Goal: Task Accomplishment & Management: Manage account settings

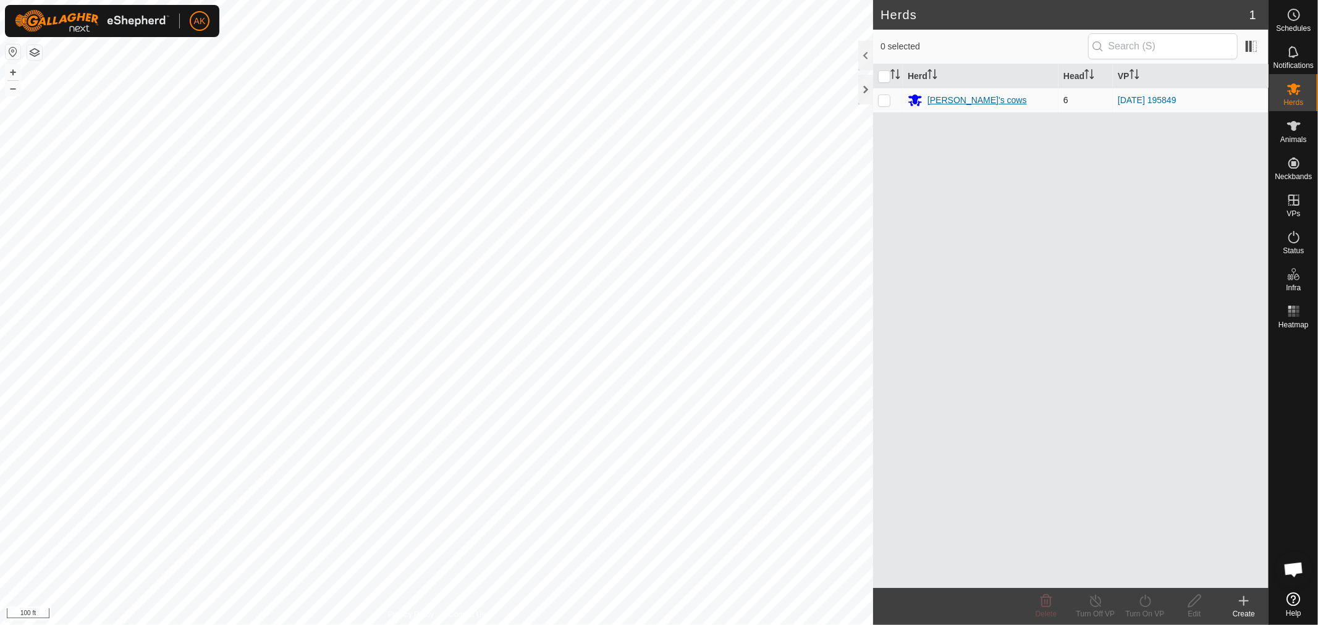
click at [967, 96] on div "[PERSON_NAME]'s cows" at bounding box center [976, 100] width 99 height 13
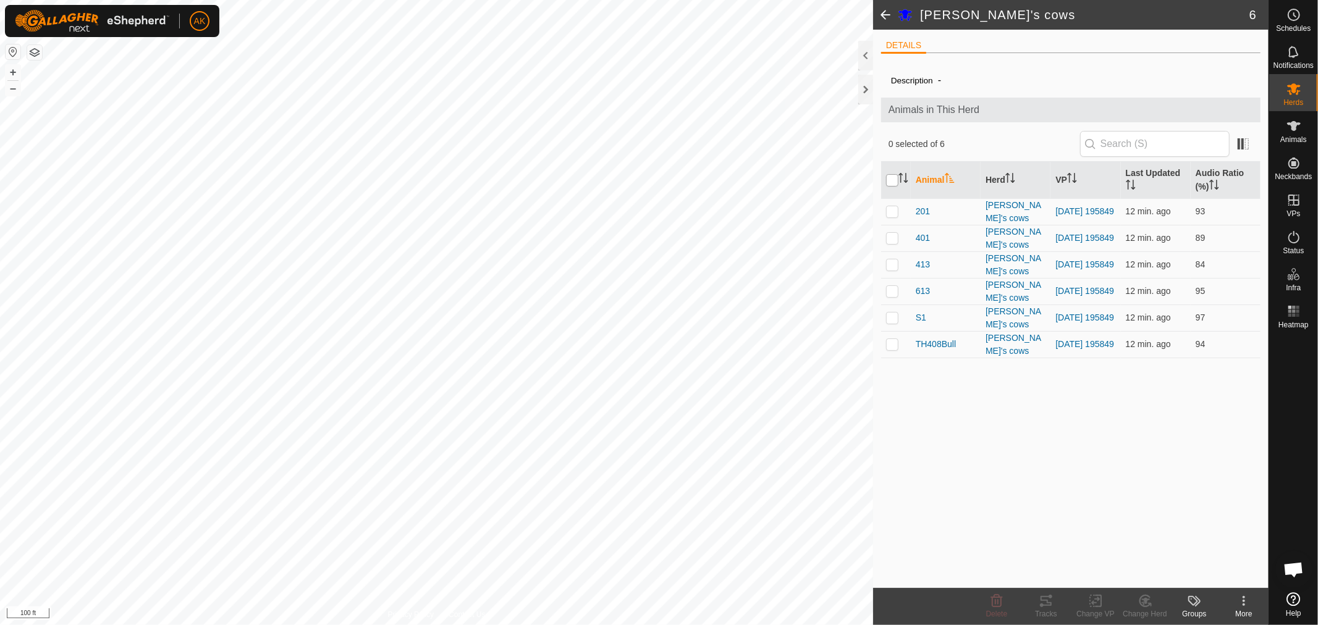
click at [892, 178] on input "checkbox" at bounding box center [892, 180] width 12 height 12
checkbox input "true"
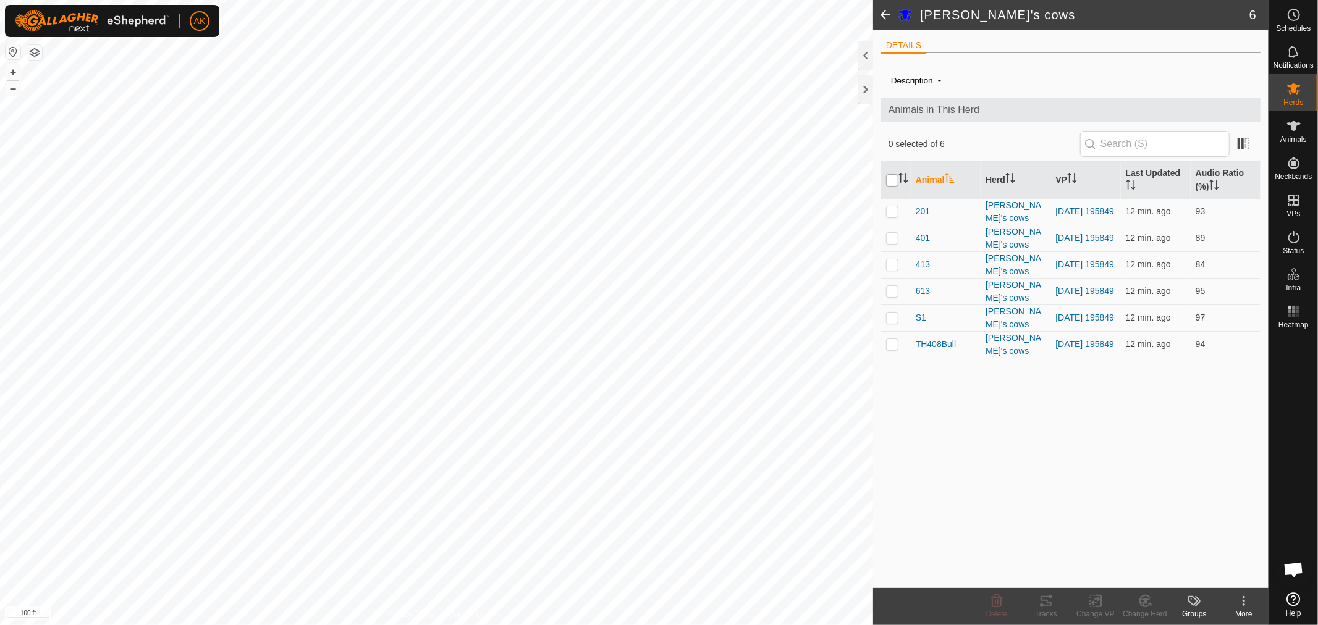
checkbox input "true"
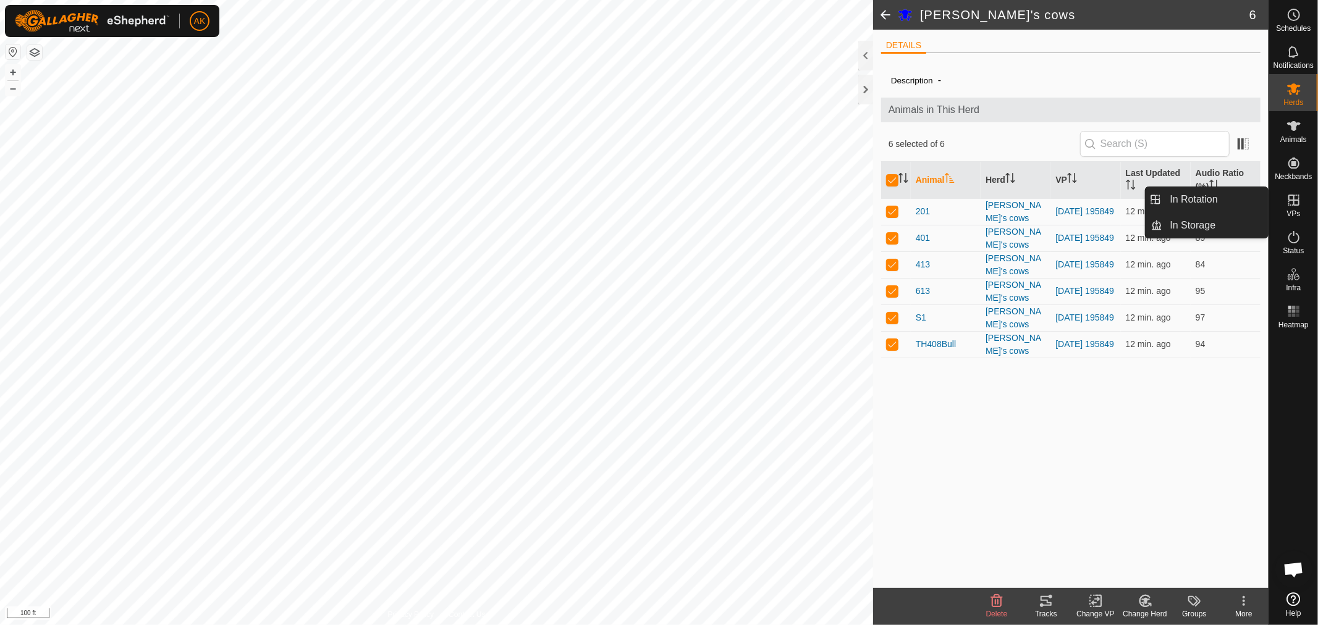
click at [1298, 196] on icon at bounding box center [1294, 200] width 15 height 15
click at [1190, 204] on link "In Rotation" at bounding box center [1216, 199] width 106 height 25
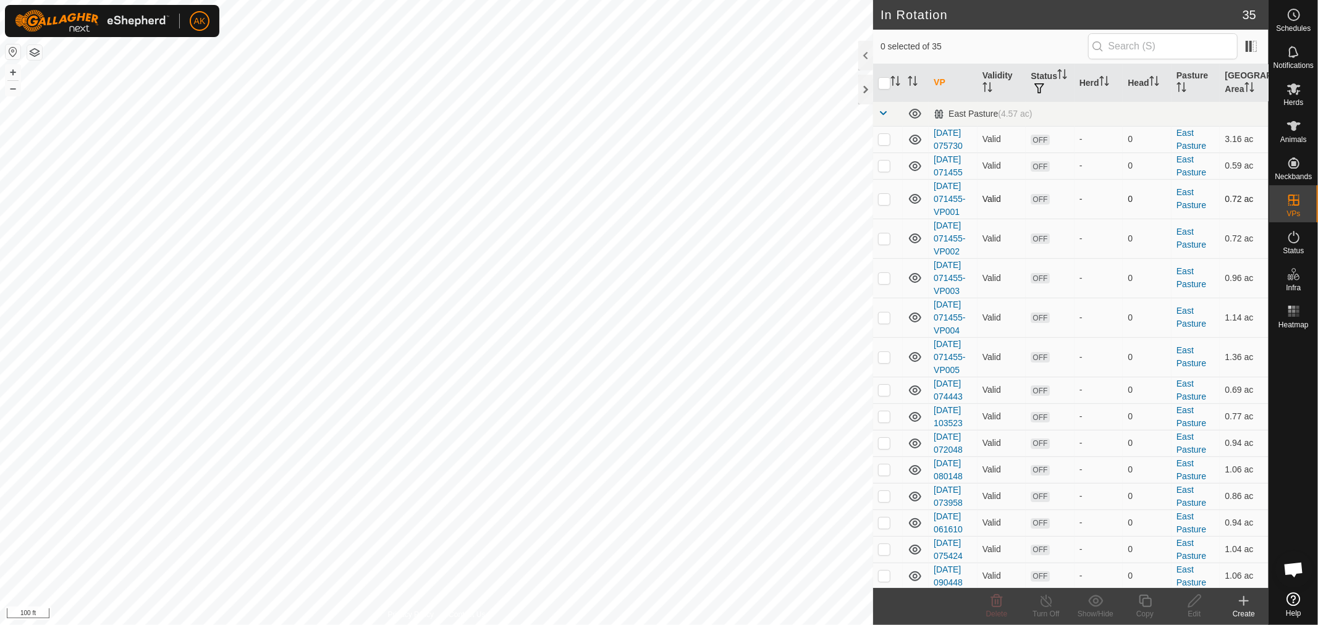
checkbox input "true"
click at [1147, 606] on icon at bounding box center [1145, 601] width 15 height 15
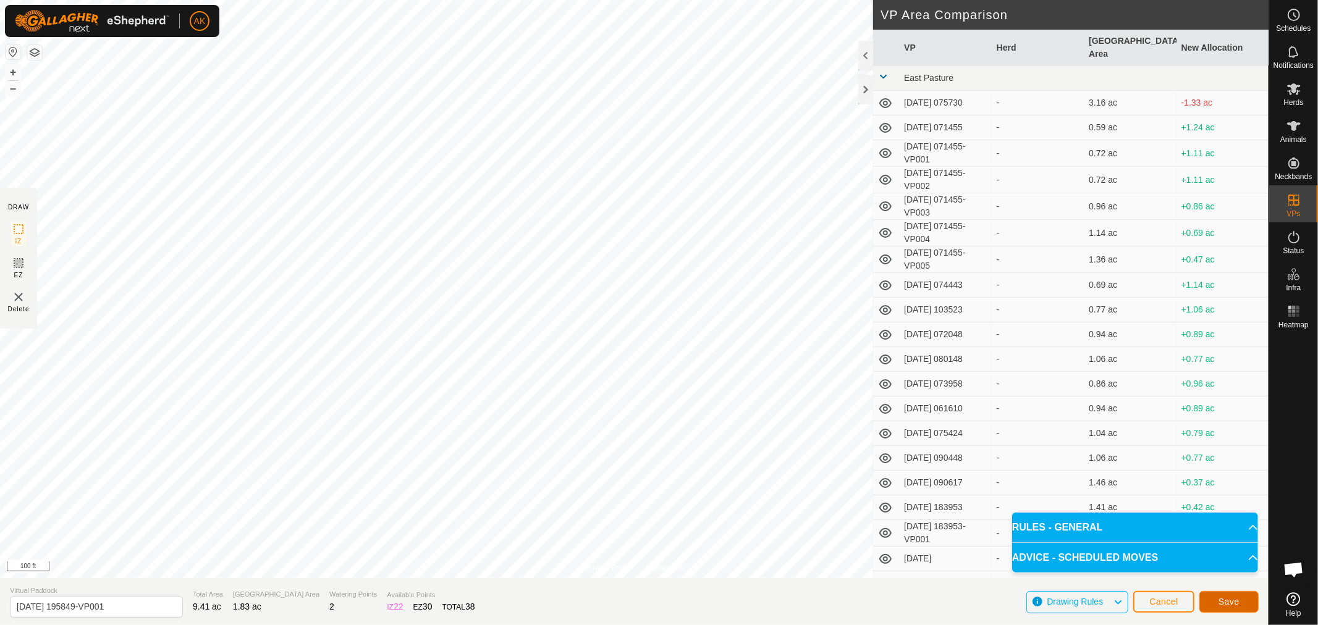
click at [1233, 603] on span "Save" at bounding box center [1229, 602] width 21 height 10
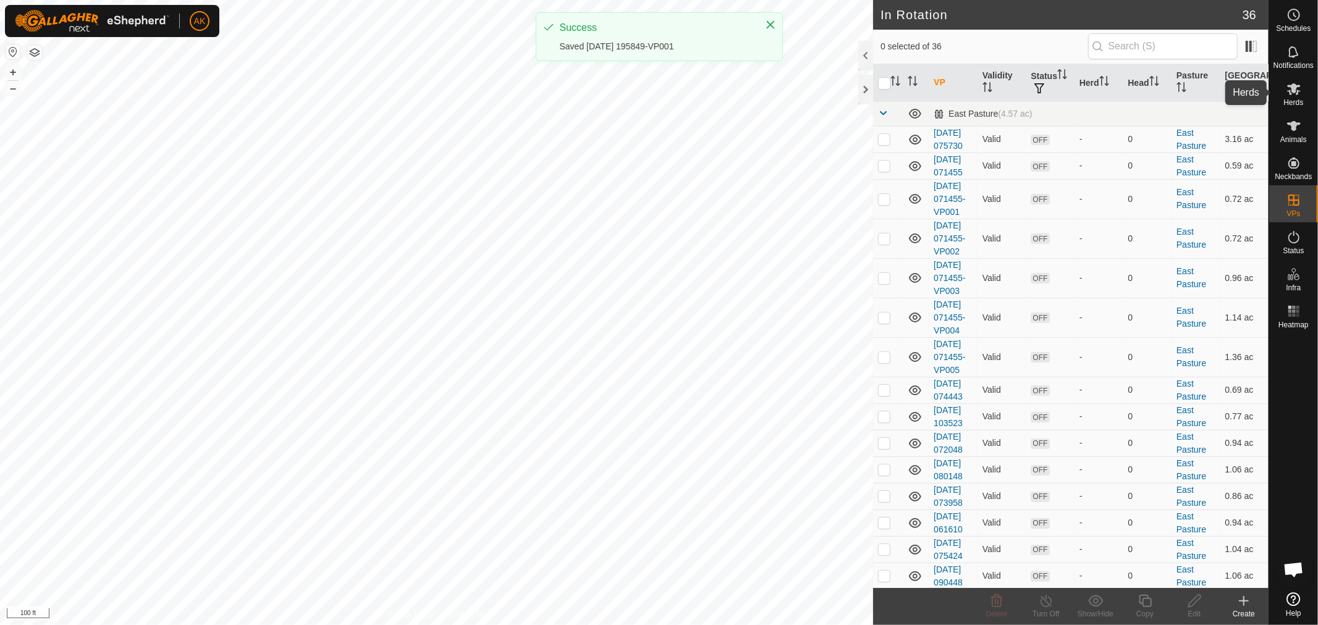
click at [1298, 99] on span "Herds" at bounding box center [1293, 102] width 20 height 7
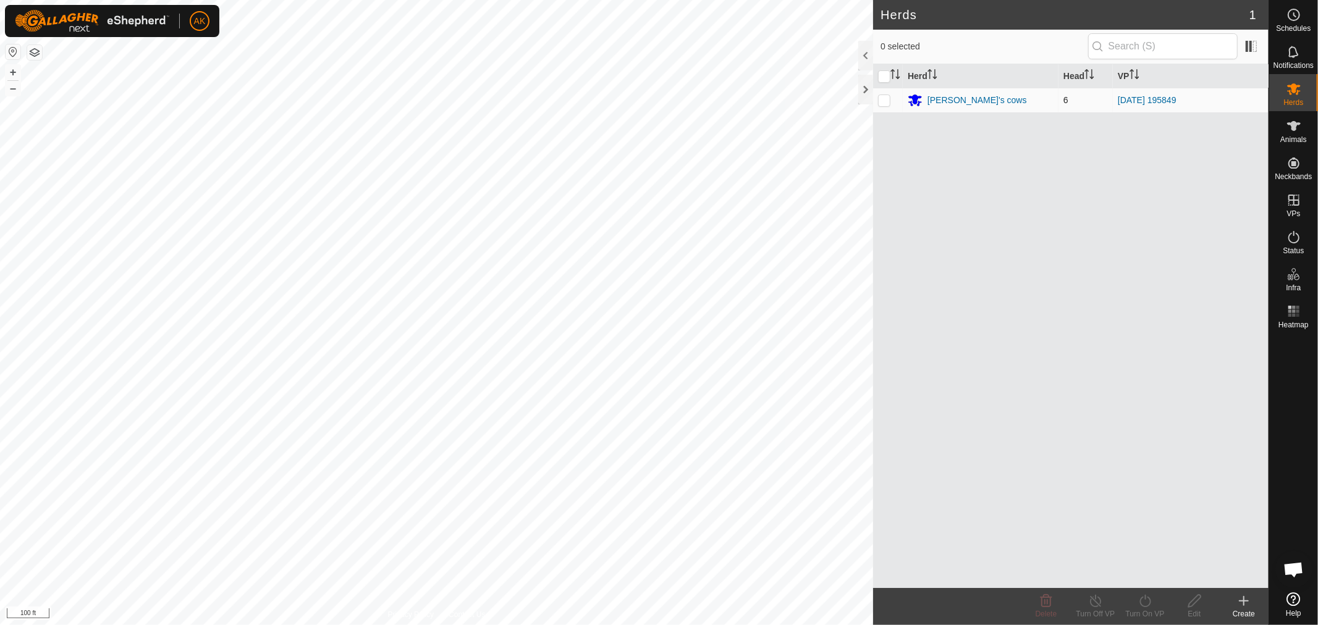
click at [879, 101] on p-checkbox at bounding box center [884, 100] width 12 height 10
checkbox input "true"
click at [968, 99] on div "[PERSON_NAME]'s cows" at bounding box center [976, 100] width 99 height 13
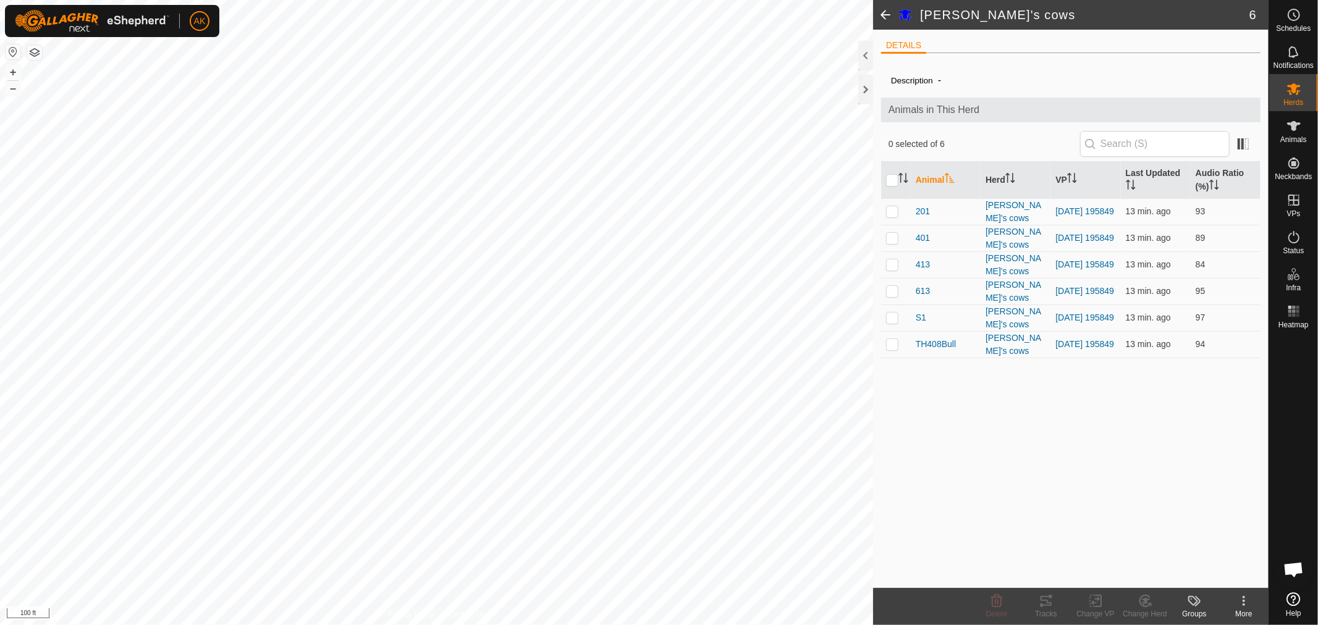
click at [890, 167] on th at bounding box center [896, 180] width 30 height 37
click at [894, 176] on input "checkbox" at bounding box center [892, 180] width 12 height 12
checkbox input "true"
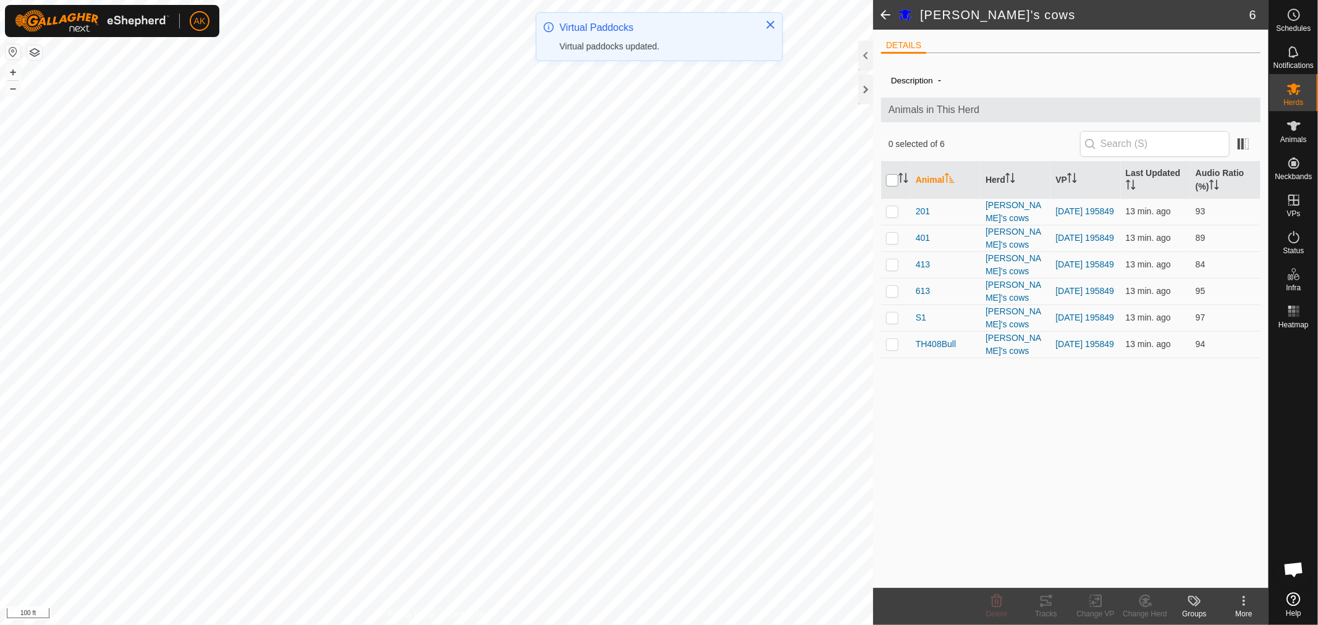
checkbox input "true"
click at [1092, 604] on icon at bounding box center [1095, 602] width 9 height 8
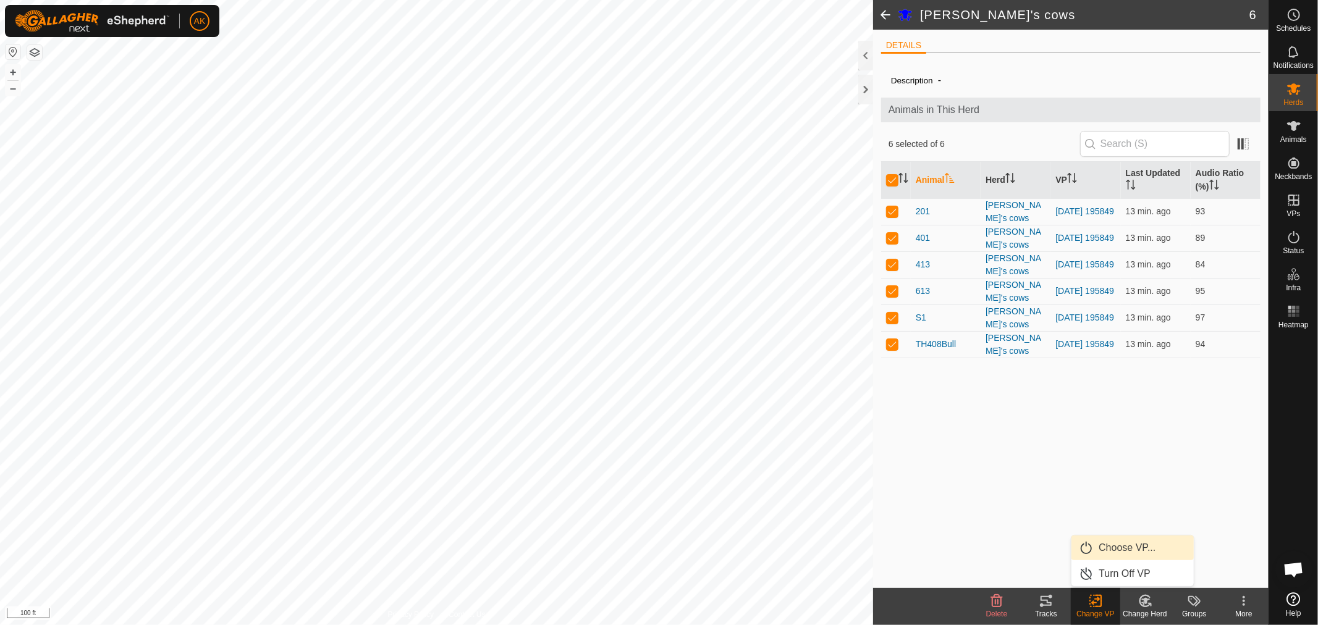
click at [1115, 548] on link "Choose VP..." at bounding box center [1132, 548] width 122 height 25
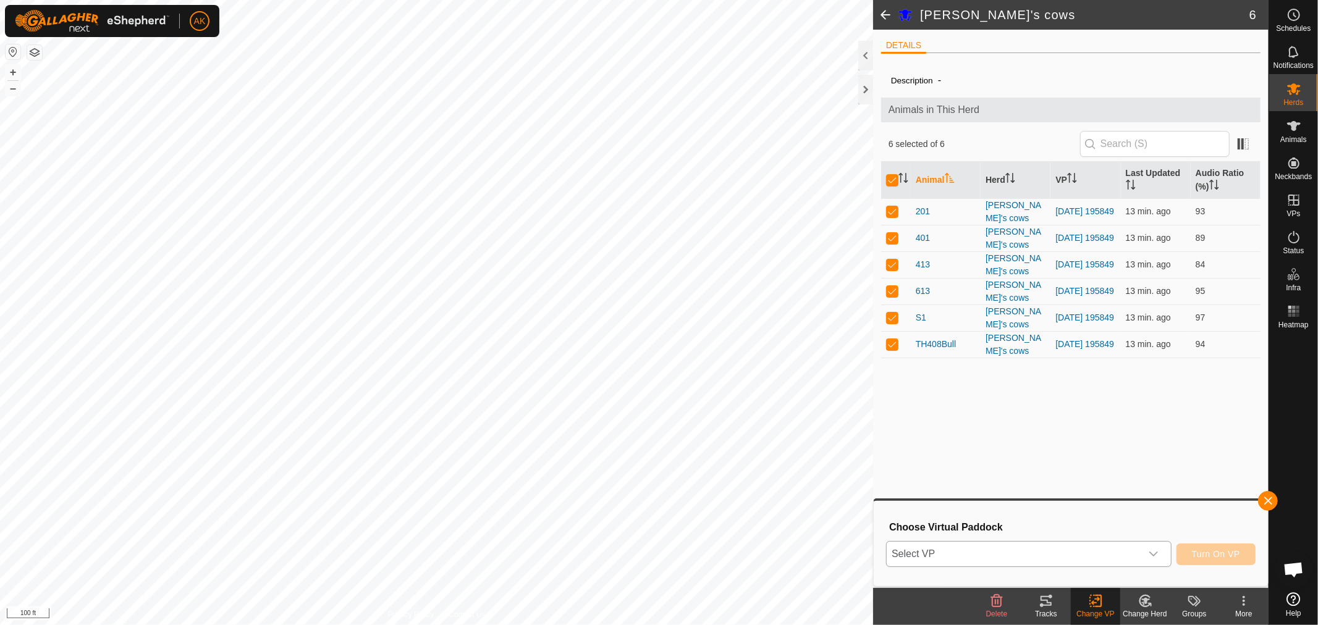
click at [1149, 549] on icon "dropdown trigger" at bounding box center [1154, 554] width 10 height 10
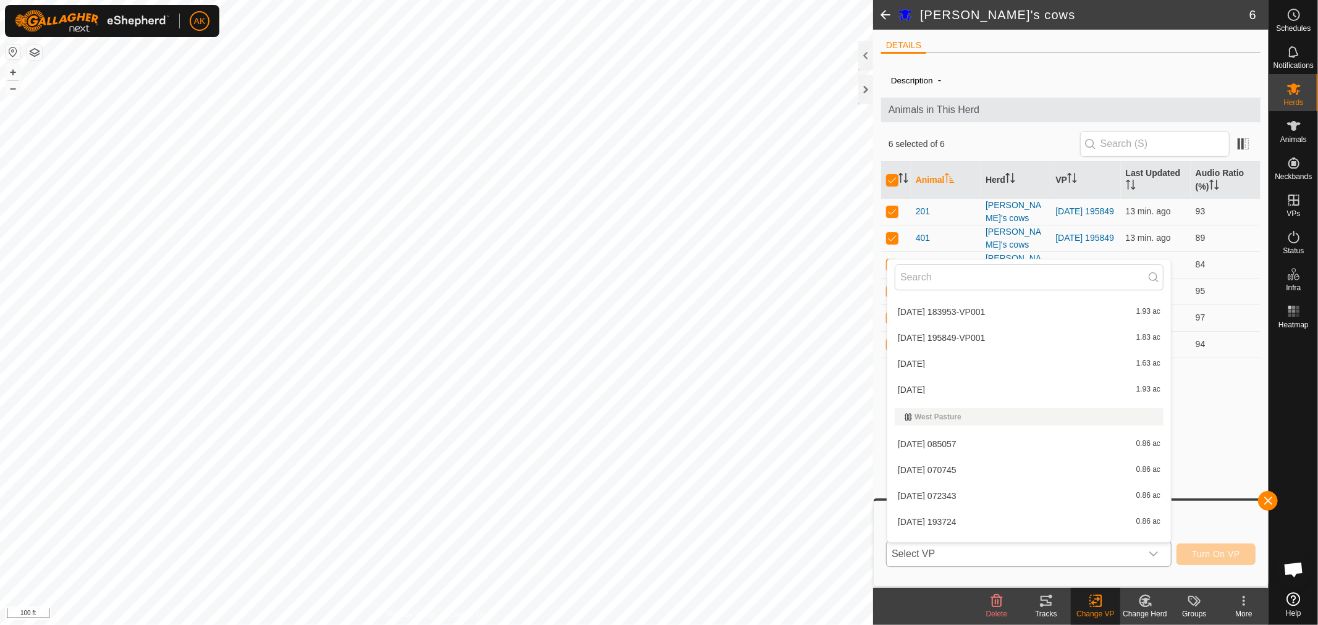
scroll to position [398, 0]
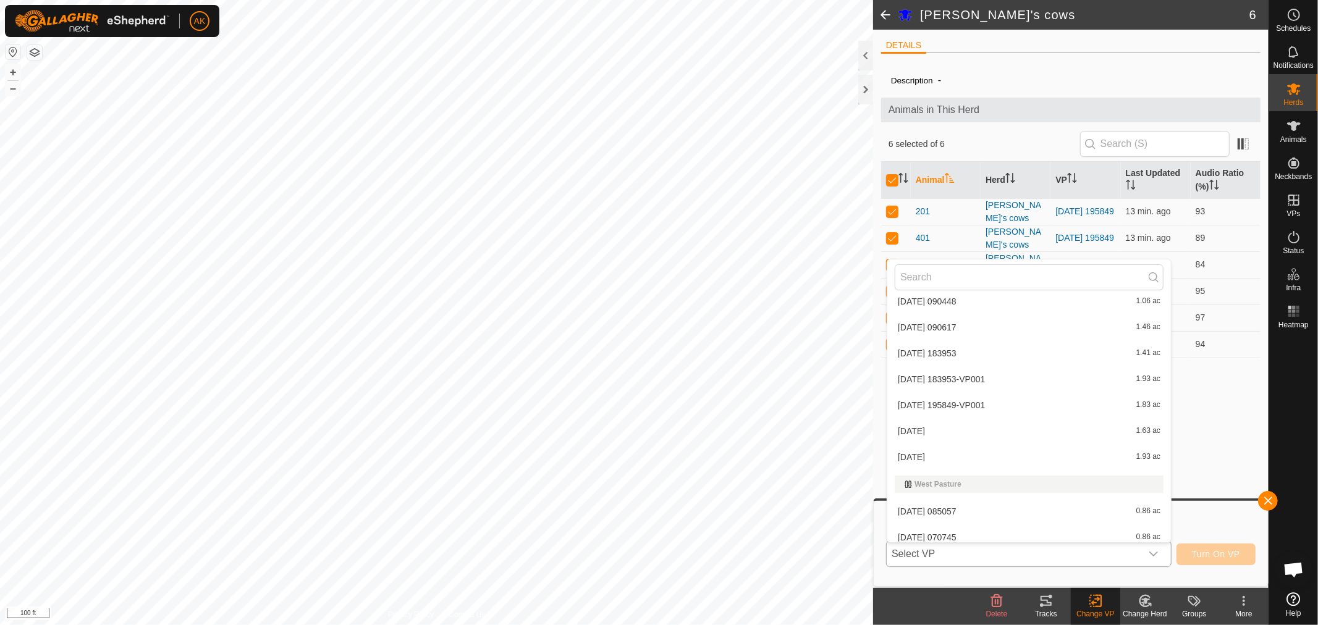
click at [995, 407] on li "[DATE] 195849-VP001 1.83 ac" at bounding box center [1029, 405] width 284 height 25
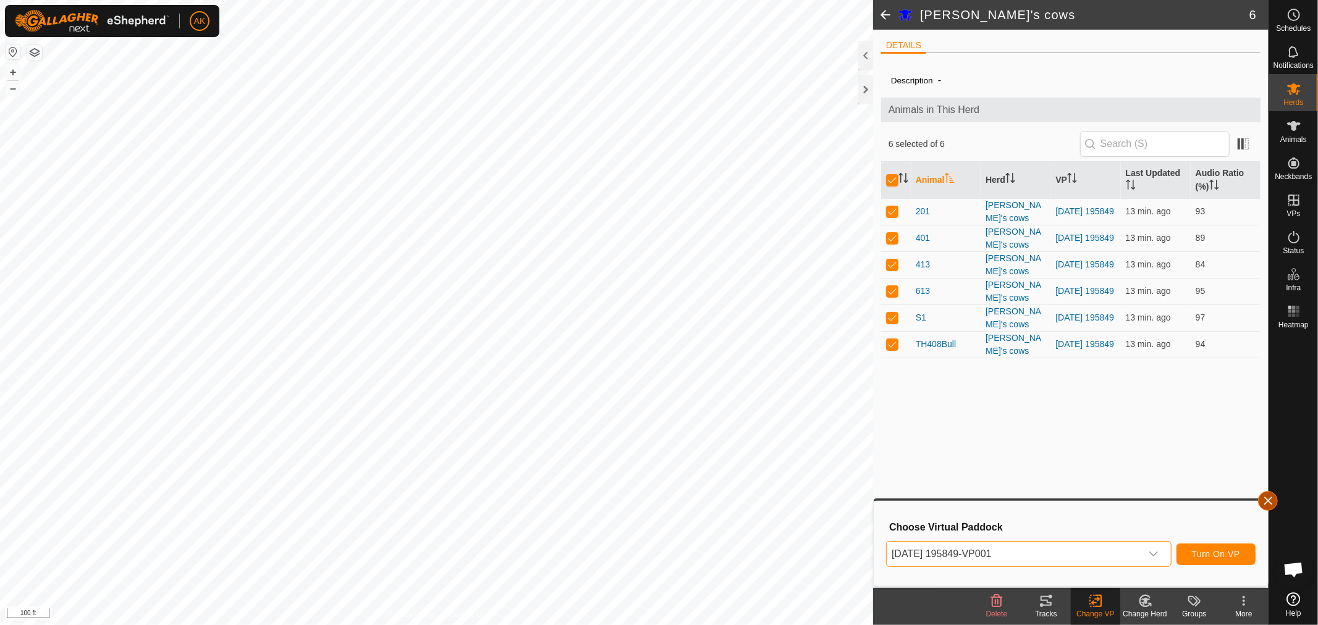
click at [1268, 498] on button "button" at bounding box center [1268, 501] width 20 height 20
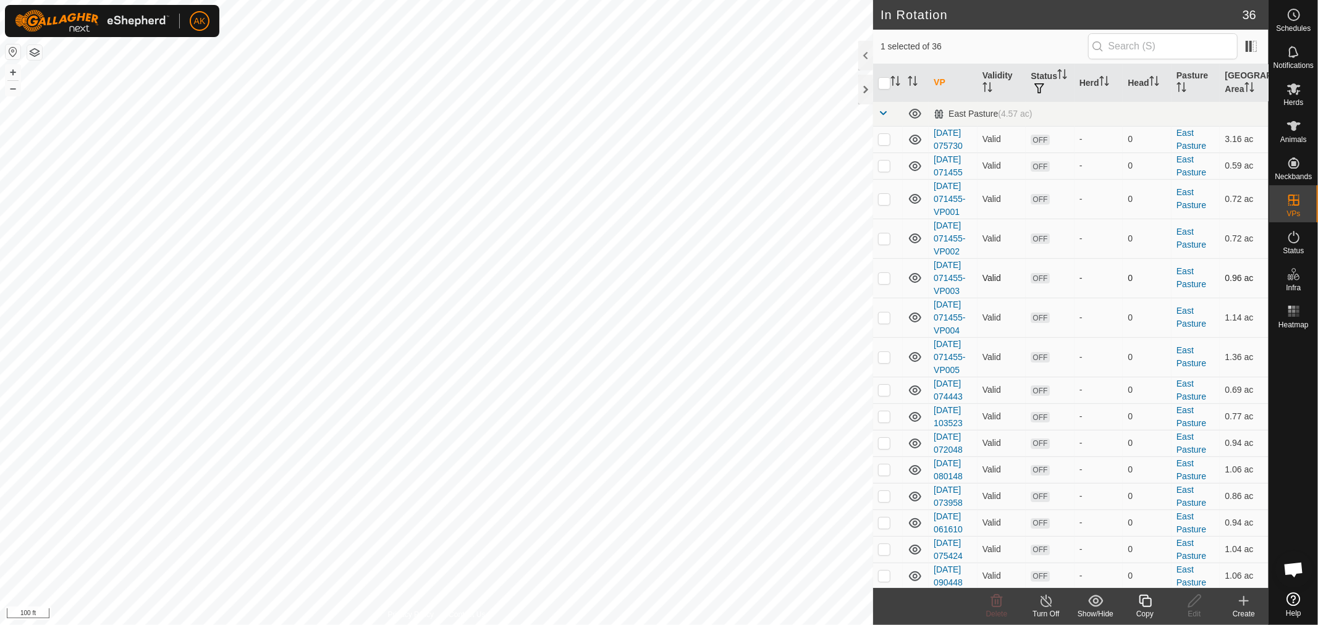
click at [999, 404] on td "Valid" at bounding box center [1002, 390] width 49 height 27
drag, startPoint x: 1310, startPoint y: 187, endPoint x: 1296, endPoint y: 227, distance: 42.4
click at [1296, 227] on es-activation-svg-icon at bounding box center [1294, 237] width 22 height 20
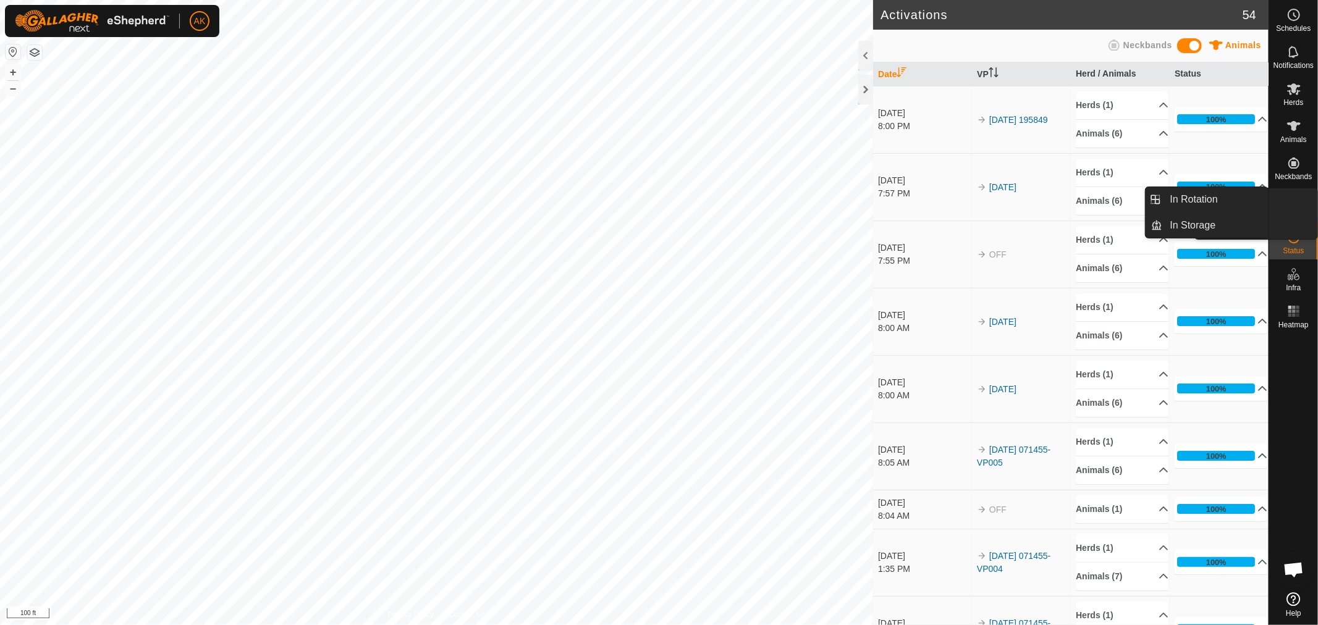
drag, startPoint x: 1294, startPoint y: 218, endPoint x: 1293, endPoint y: 201, distance: 16.7
click at [1293, 201] on icon at bounding box center [1294, 200] width 15 height 15
click at [1232, 200] on link "In Rotation" at bounding box center [1216, 199] width 106 height 25
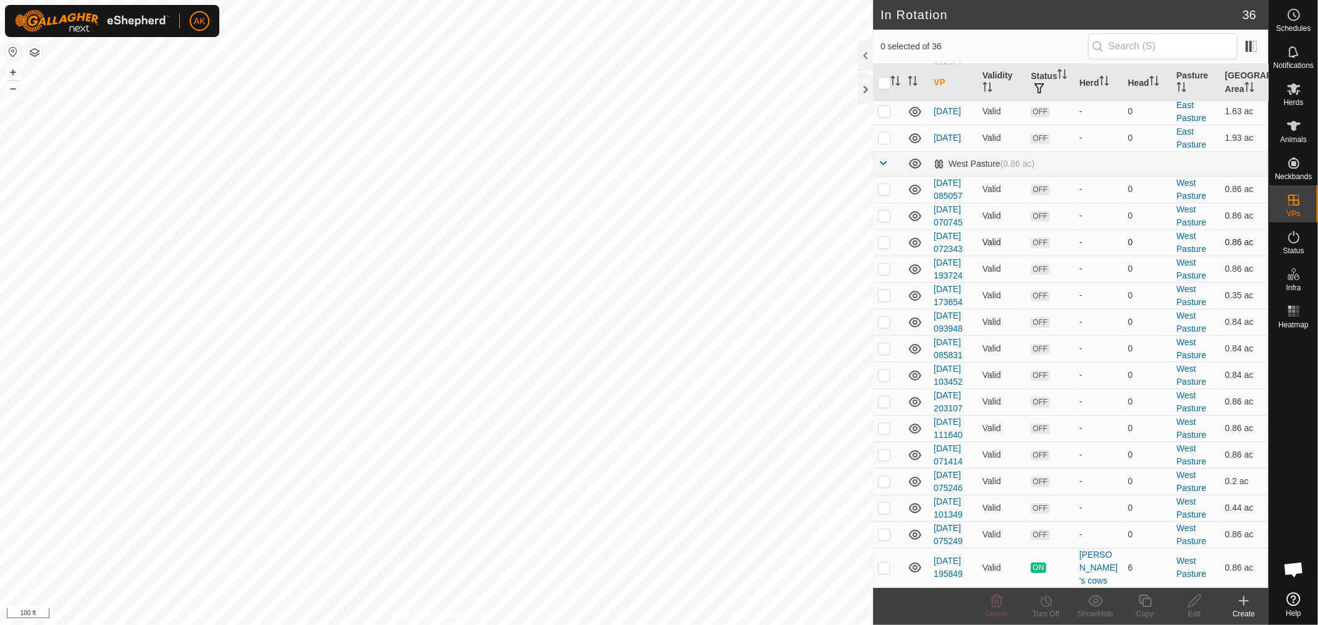
scroll to position [755, 0]
click at [887, 83] on p-checkbox at bounding box center [884, 79] width 12 height 10
click at [892, 98] on td at bounding box center [888, 79] width 30 height 40
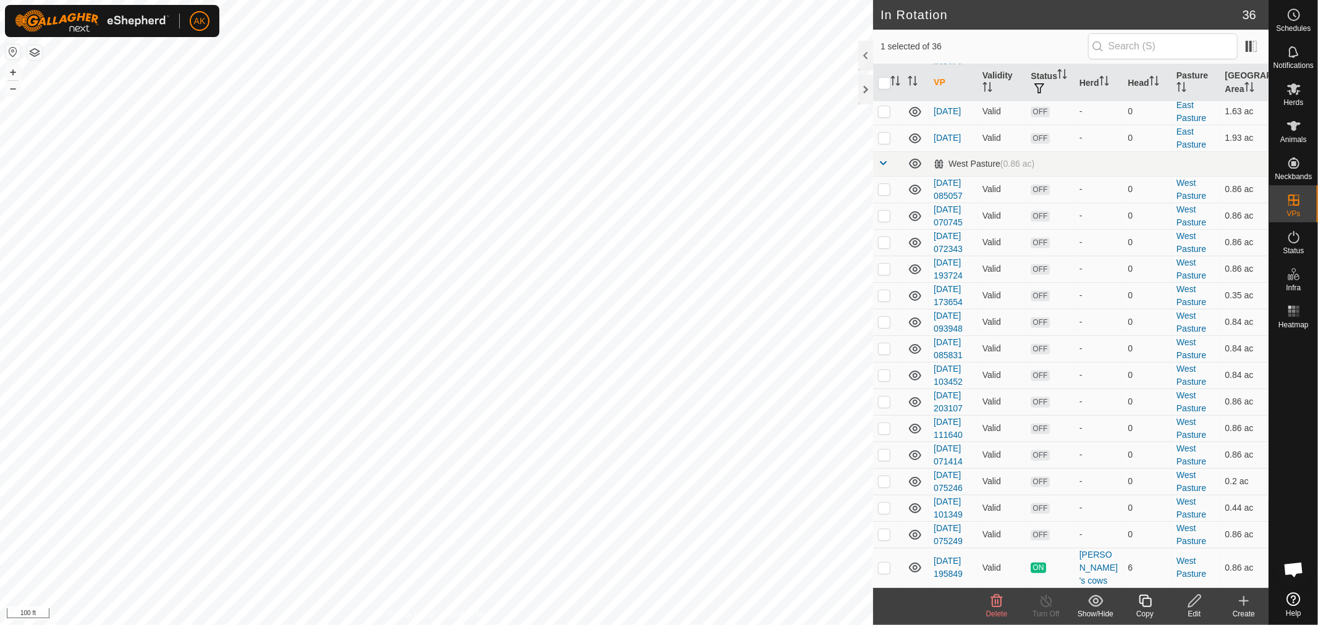
checkbox input "false"
click at [1304, 70] on div "Notifications" at bounding box center [1293, 55] width 49 height 37
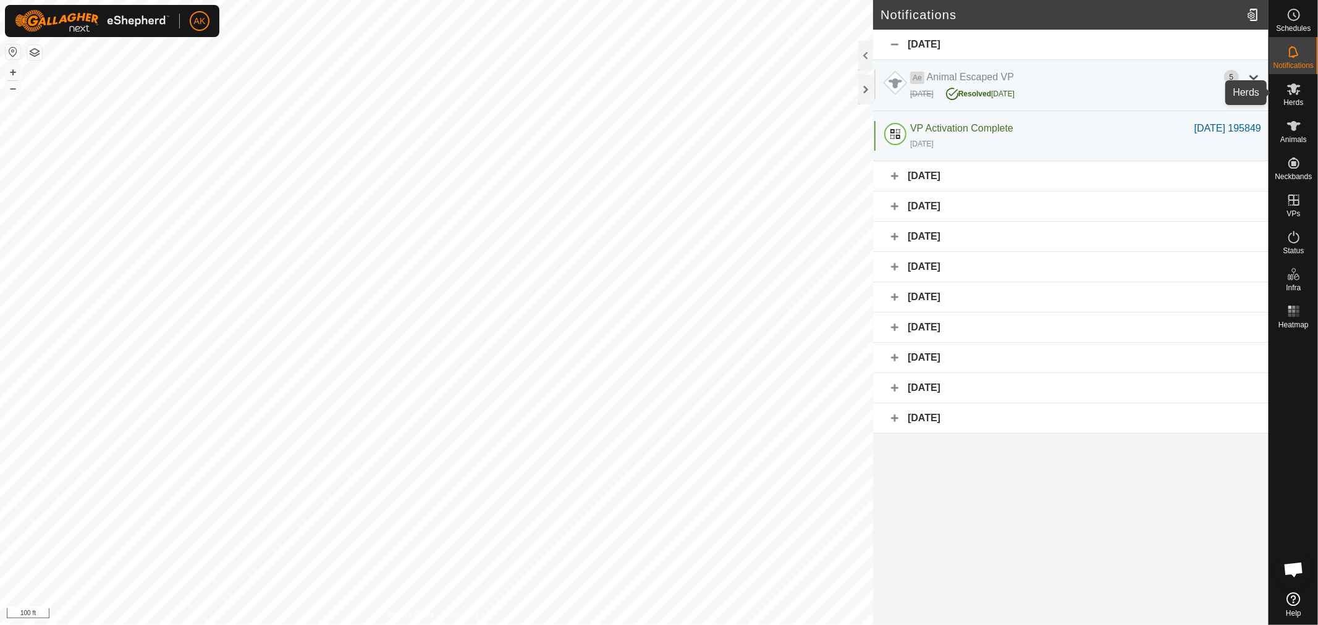
click at [1296, 95] on icon at bounding box center [1294, 89] width 14 height 12
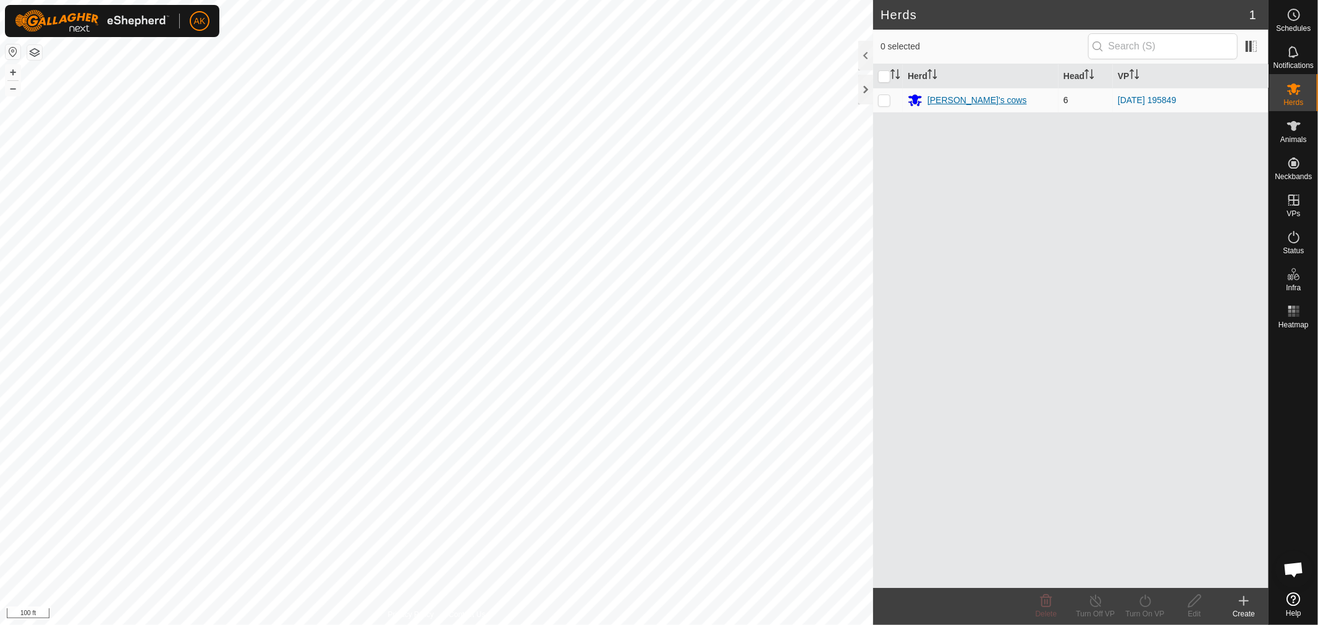
click at [974, 105] on div "[PERSON_NAME]'s cows" at bounding box center [976, 100] width 99 height 13
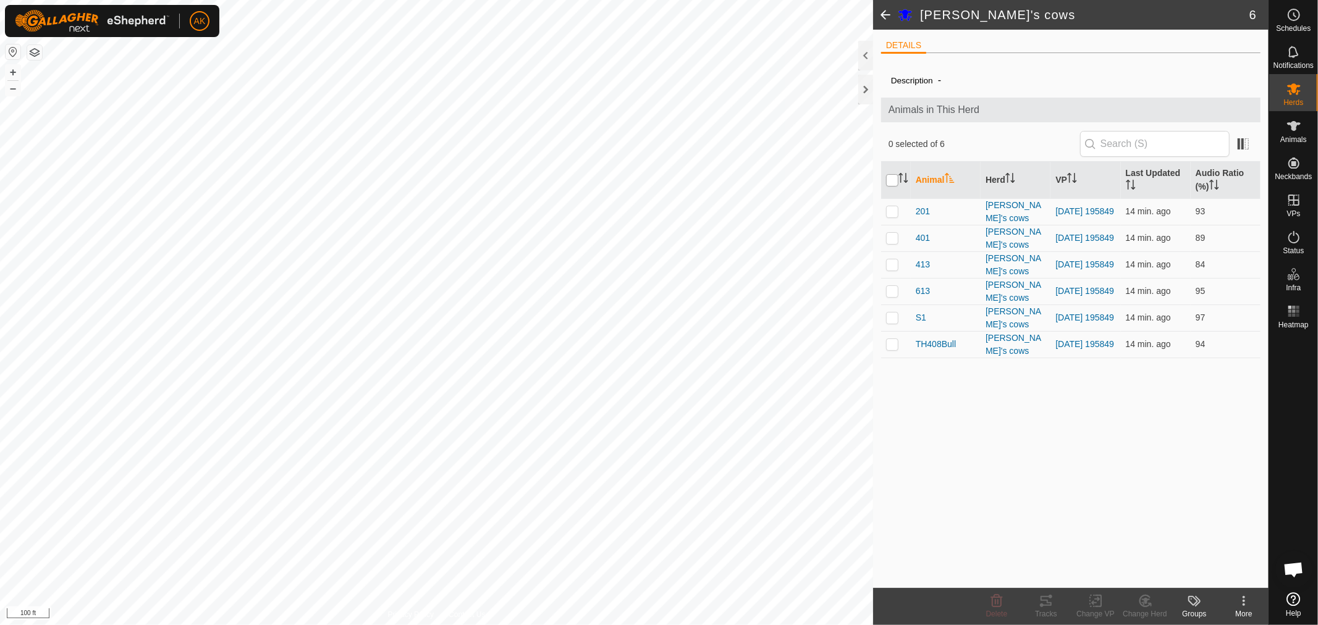
click at [891, 180] on input "checkbox" at bounding box center [892, 180] width 12 height 12
checkbox input "true"
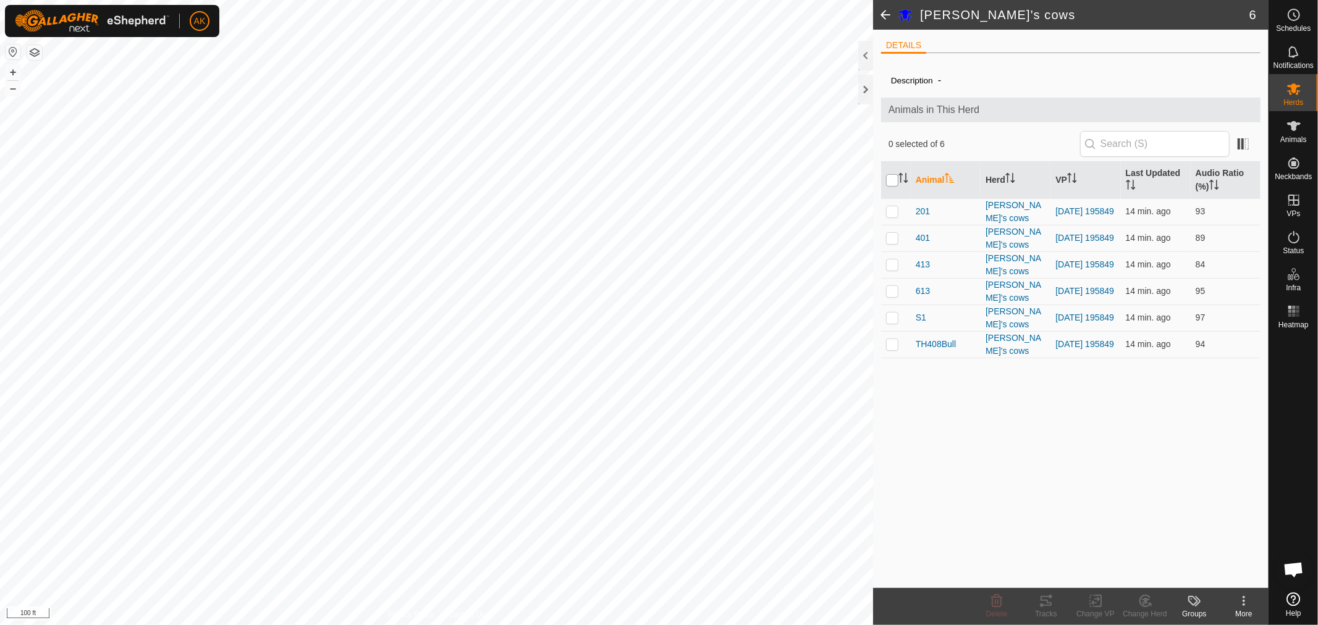
checkbox input "true"
click at [1104, 597] on change-vp-svg-icon at bounding box center [1095, 601] width 49 height 15
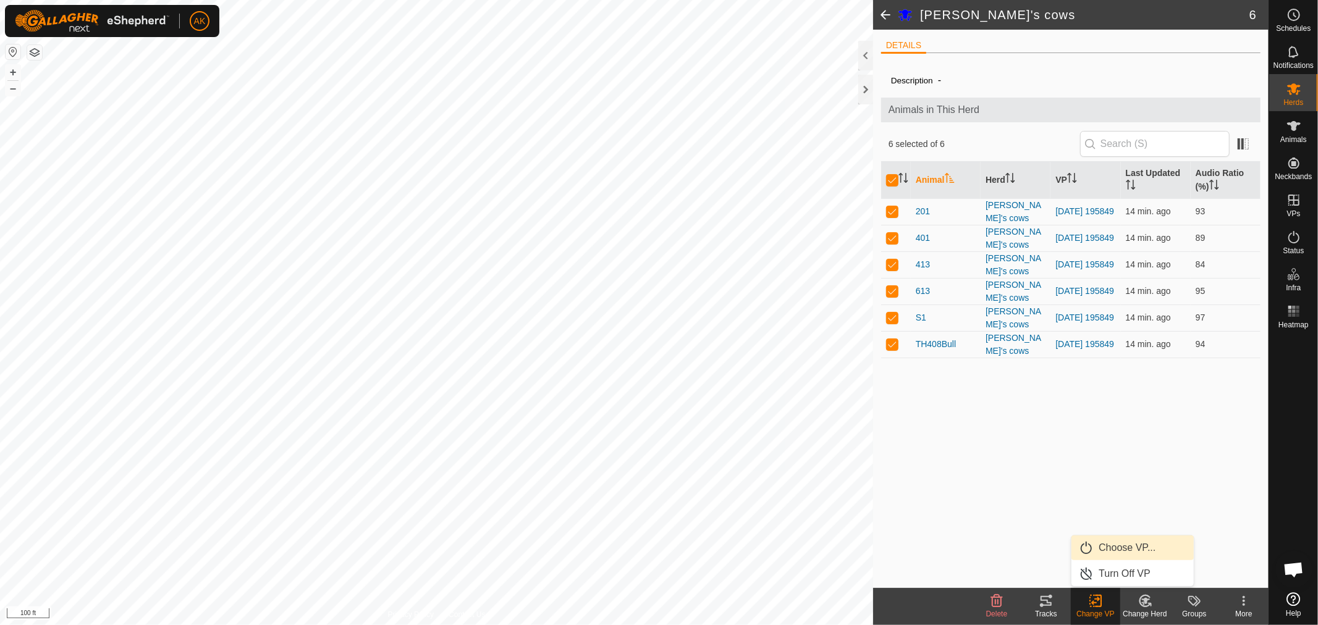
click at [1113, 551] on link "Choose VP..." at bounding box center [1132, 548] width 122 height 25
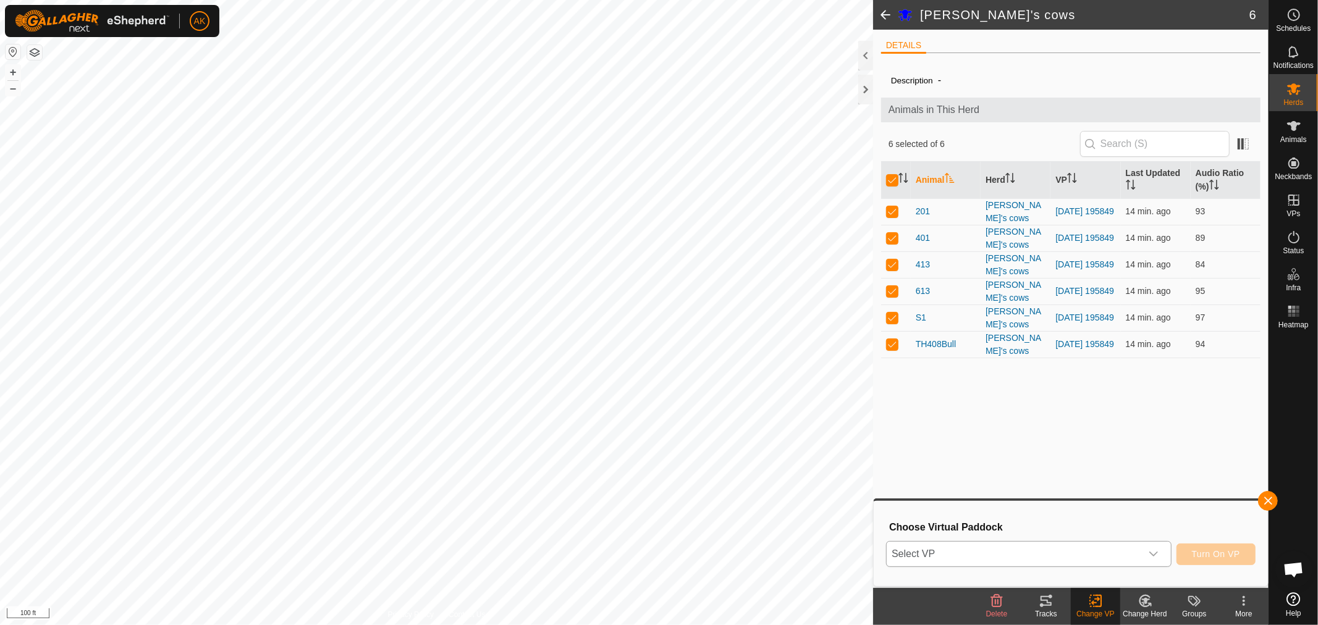
click at [1157, 558] on icon "dropdown trigger" at bounding box center [1154, 554] width 10 height 10
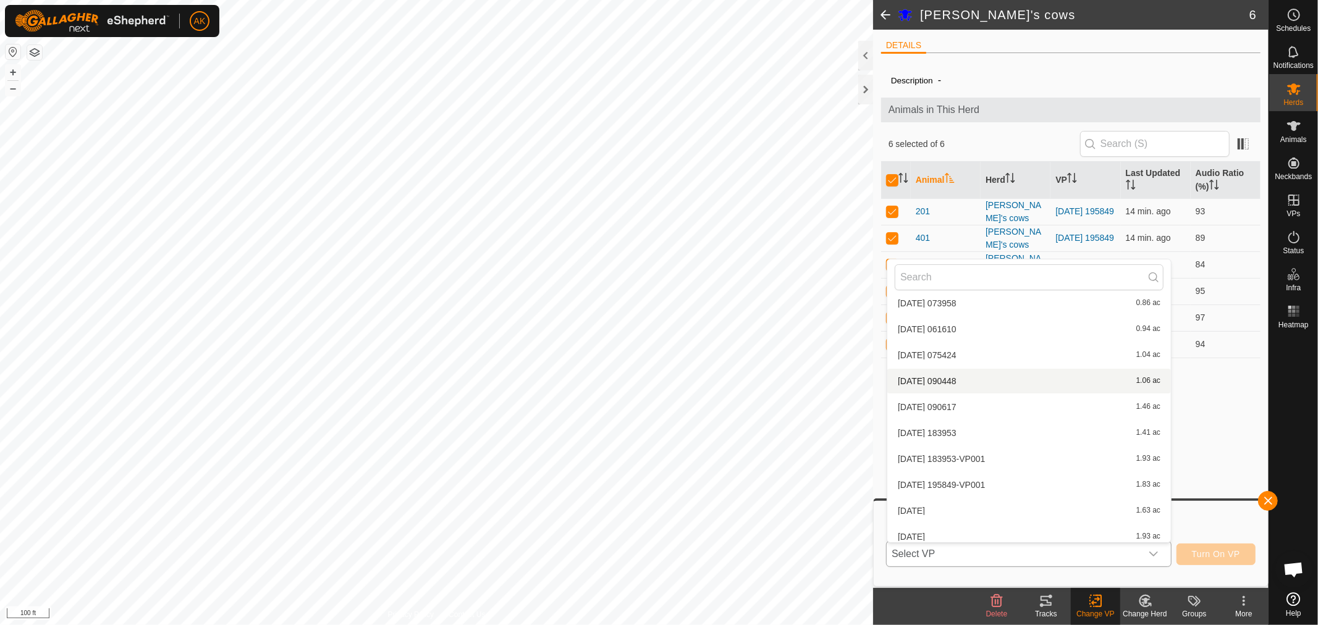
scroll to position [343, 0]
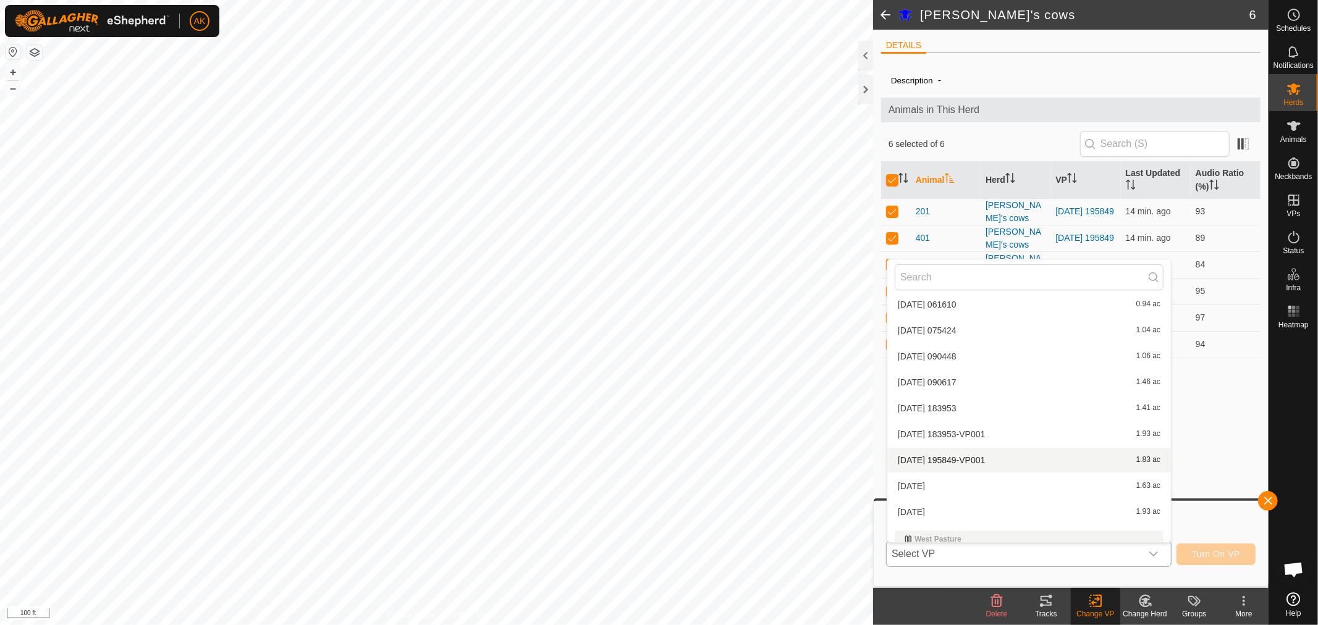
click at [1012, 457] on li "[DATE] 195849-VP001 1.83 ac" at bounding box center [1029, 460] width 284 height 25
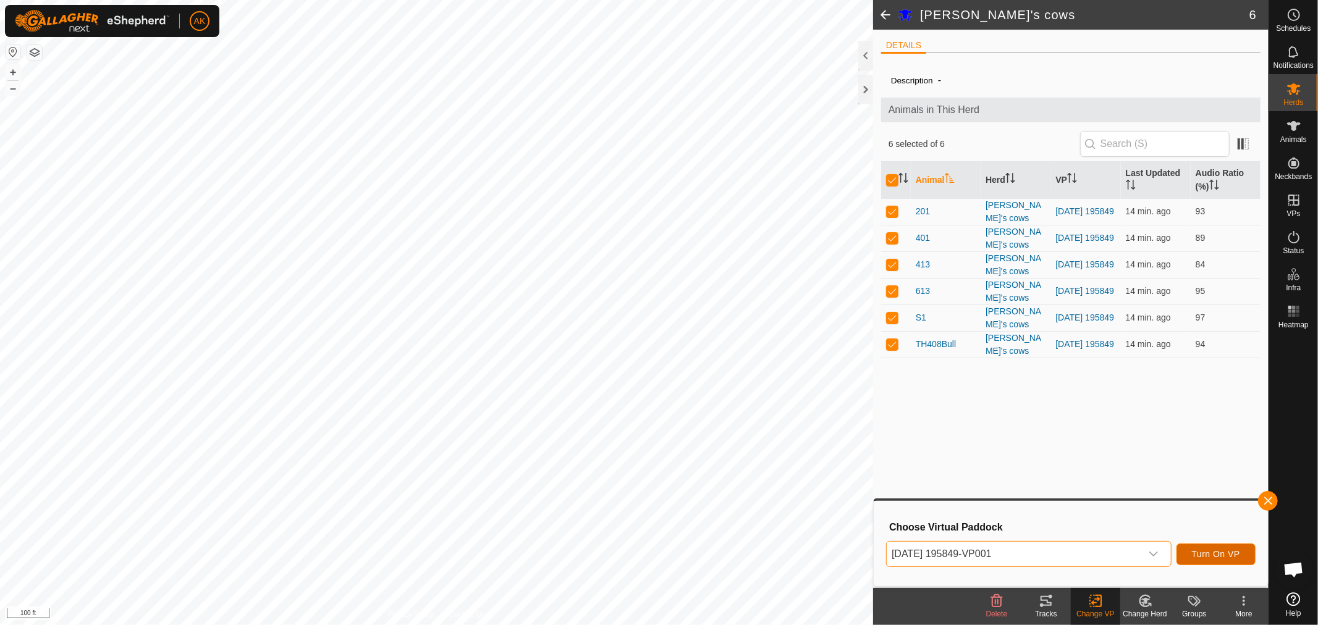
click at [1218, 555] on span "Turn On VP" at bounding box center [1216, 554] width 48 height 10
